Goal: Task Accomplishment & Management: Manage account settings

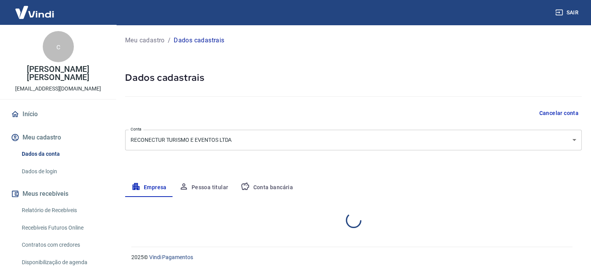
select select "SP"
select select "business"
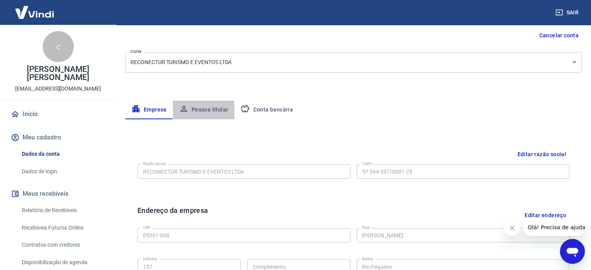
click at [199, 109] on button "Pessoa titular" at bounding box center [204, 110] width 62 height 19
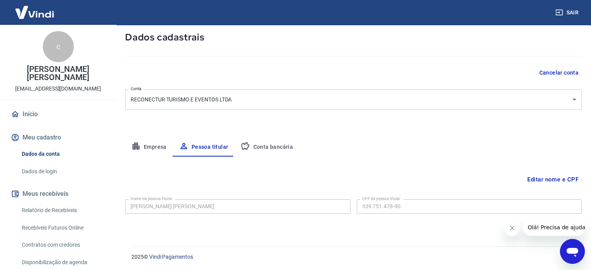
click at [150, 146] on button "Empresa" at bounding box center [149, 147] width 48 height 19
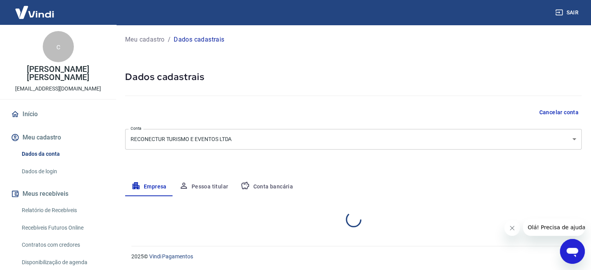
scroll to position [0, 0]
select select "SP"
select select "business"
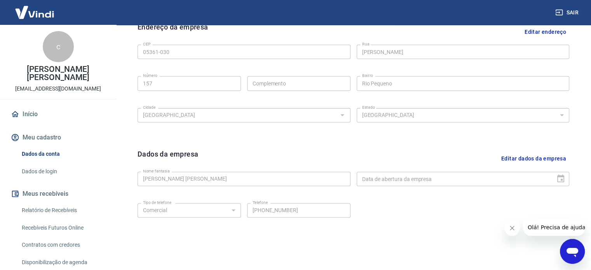
scroll to position [273, 0]
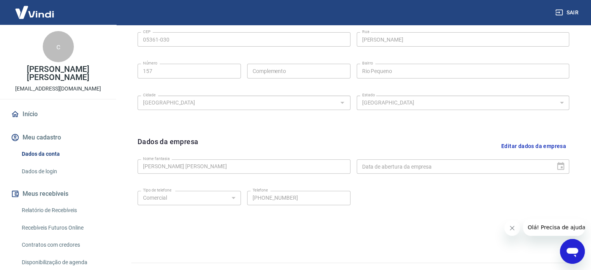
click at [539, 144] on button "Editar dados da empresa" at bounding box center [533, 146] width 71 height 20
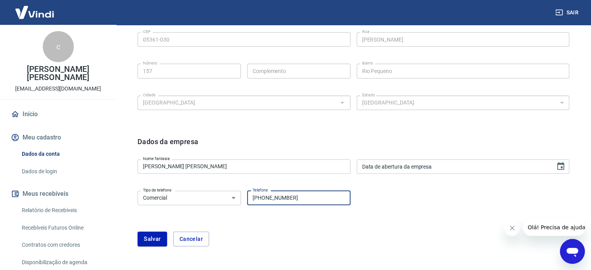
drag, startPoint x: 301, startPoint y: 192, endPoint x: 265, endPoint y: 198, distance: 36.6
click at [265, 198] on input "(11) 96032-8473" at bounding box center [298, 198] width 103 height 14
type input "(11) 96412-6427"
click at [157, 237] on button "Salvar" at bounding box center [153, 239] width 30 height 15
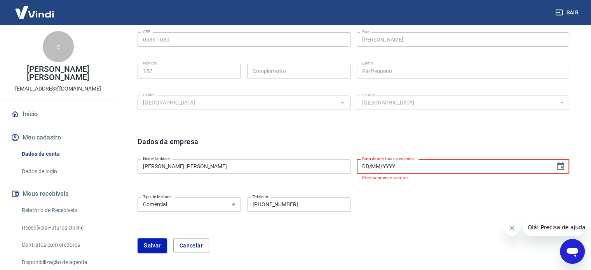
click at [435, 169] on input "DD/MM/YYYY" at bounding box center [453, 166] width 193 height 14
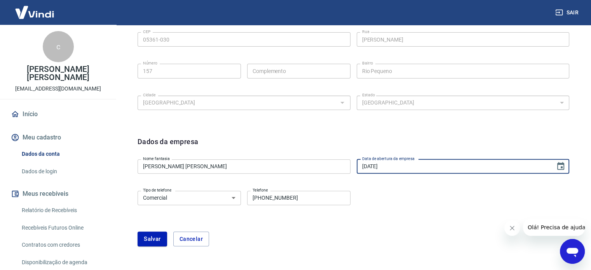
type input "07/10/2024"
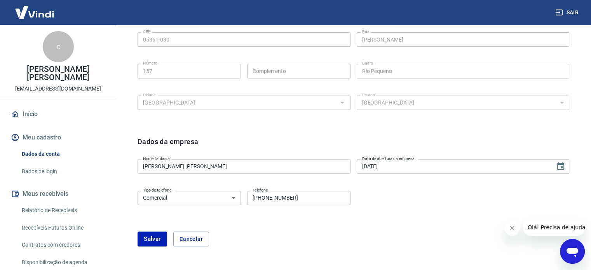
click at [388, 203] on div "Tipo de telefone Residencial Comercial Tipo de telefone Telefone (11) 96412-642…" at bounding box center [354, 203] width 432 height 31
click at [151, 242] on button "Salvar" at bounding box center [153, 239] width 30 height 15
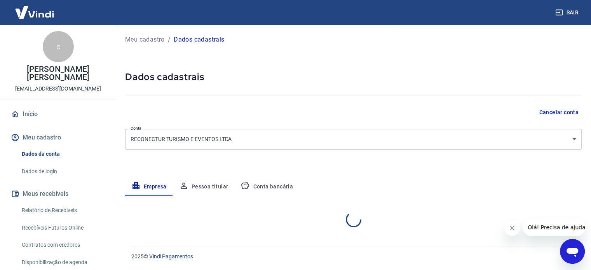
scroll to position [0, 0]
select select "SP"
select select "business"
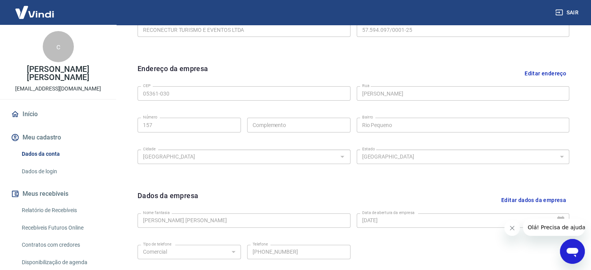
scroll to position [290, 0]
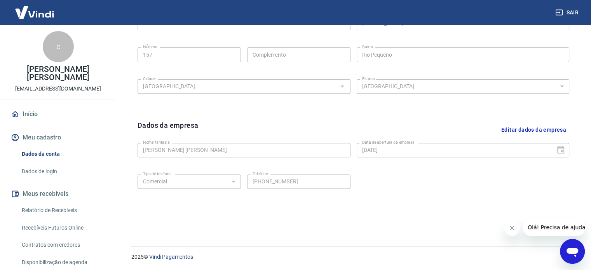
click at [253, 222] on div "Editar razão social Razão social RECONECTUR TURISMO E EVENTOS LTDA Razão social…" at bounding box center [353, 75] width 456 height 305
click at [35, 12] on img at bounding box center [34, 12] width 51 height 24
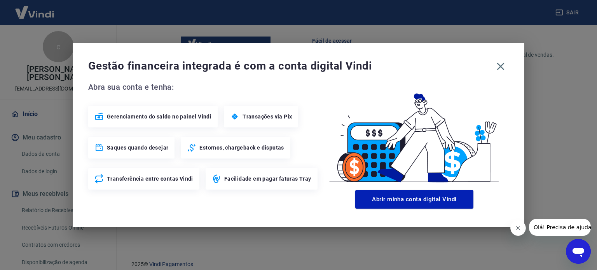
scroll to position [423, 0]
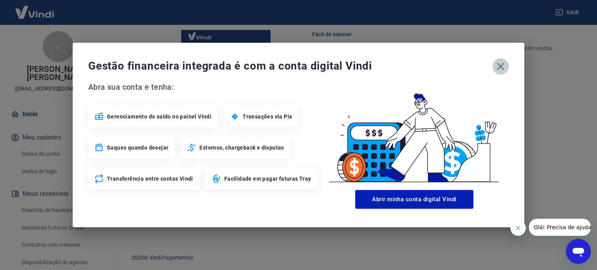
click at [500, 64] on icon "button" at bounding box center [500, 66] width 12 height 12
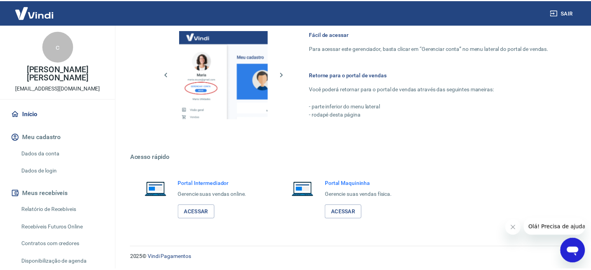
scroll to position [416, 0]
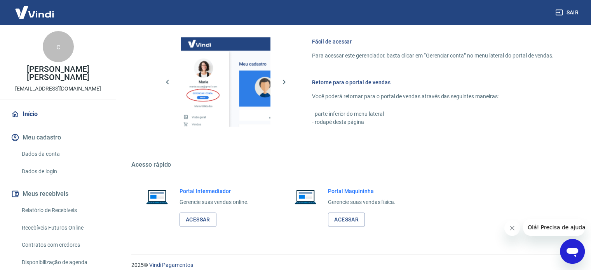
click at [67, 85] on p "reconectur@gmail.com" at bounding box center [58, 89] width 86 height 8
click at [45, 14] on img at bounding box center [34, 12] width 51 height 24
